Goal: Information Seeking & Learning: Learn about a topic

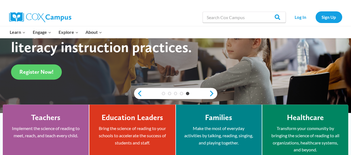
scroll to position [98, 0]
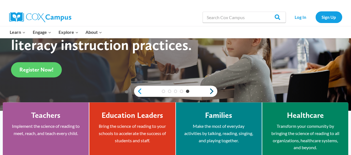
click at [210, 90] on link "Next" at bounding box center [213, 91] width 8 height 7
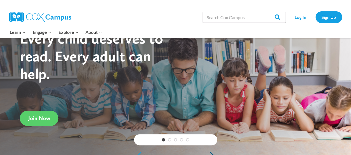
scroll to position [34, 0]
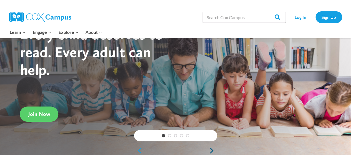
click at [211, 152] on link "Next" at bounding box center [213, 150] width 8 height 7
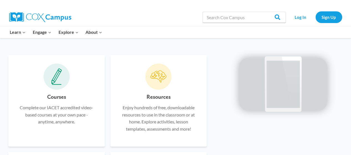
scroll to position [329, 0]
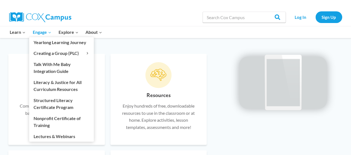
click at [30, 33] on link "Engage Expand" at bounding box center [42, 32] width 26 height 12
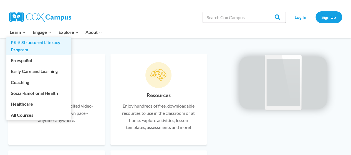
click at [19, 37] on link "PK-5 Structured Literacy Program" at bounding box center [38, 46] width 65 height 18
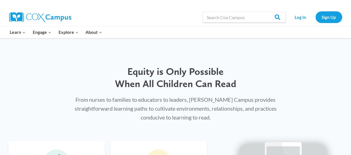
scroll to position [235, 0]
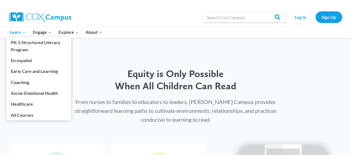
click at [19, 34] on span "Learn Expand" at bounding box center [18, 32] width 16 height 7
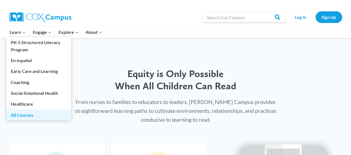
click at [27, 115] on link "All Courses" at bounding box center [38, 115] width 65 height 11
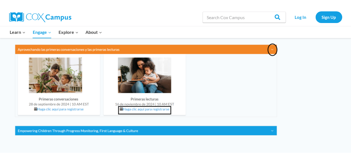
scroll to position [655, 0]
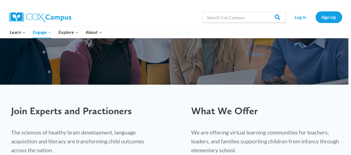
scroll to position [134, 0]
